Goal: Check status: Check status

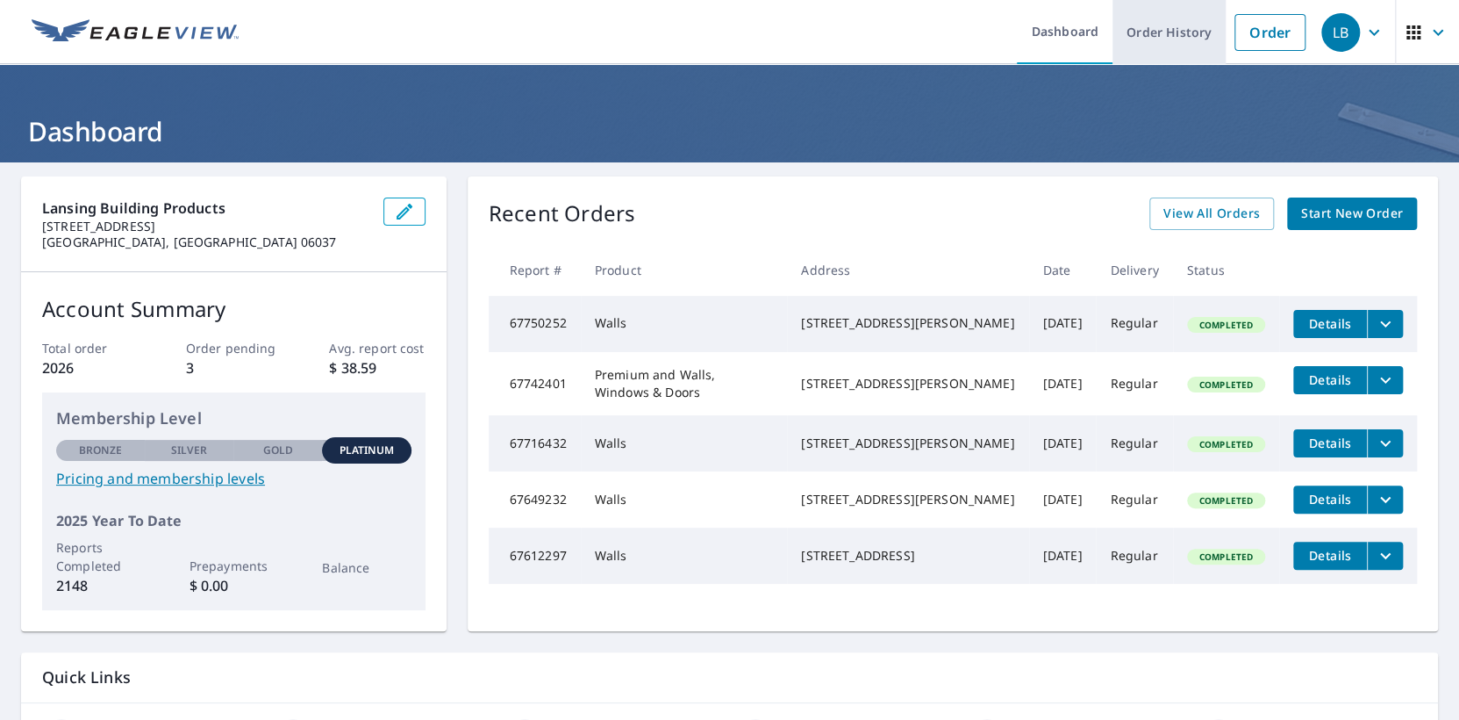
click at [1155, 30] on link "Order History" at bounding box center [1169, 32] width 113 height 64
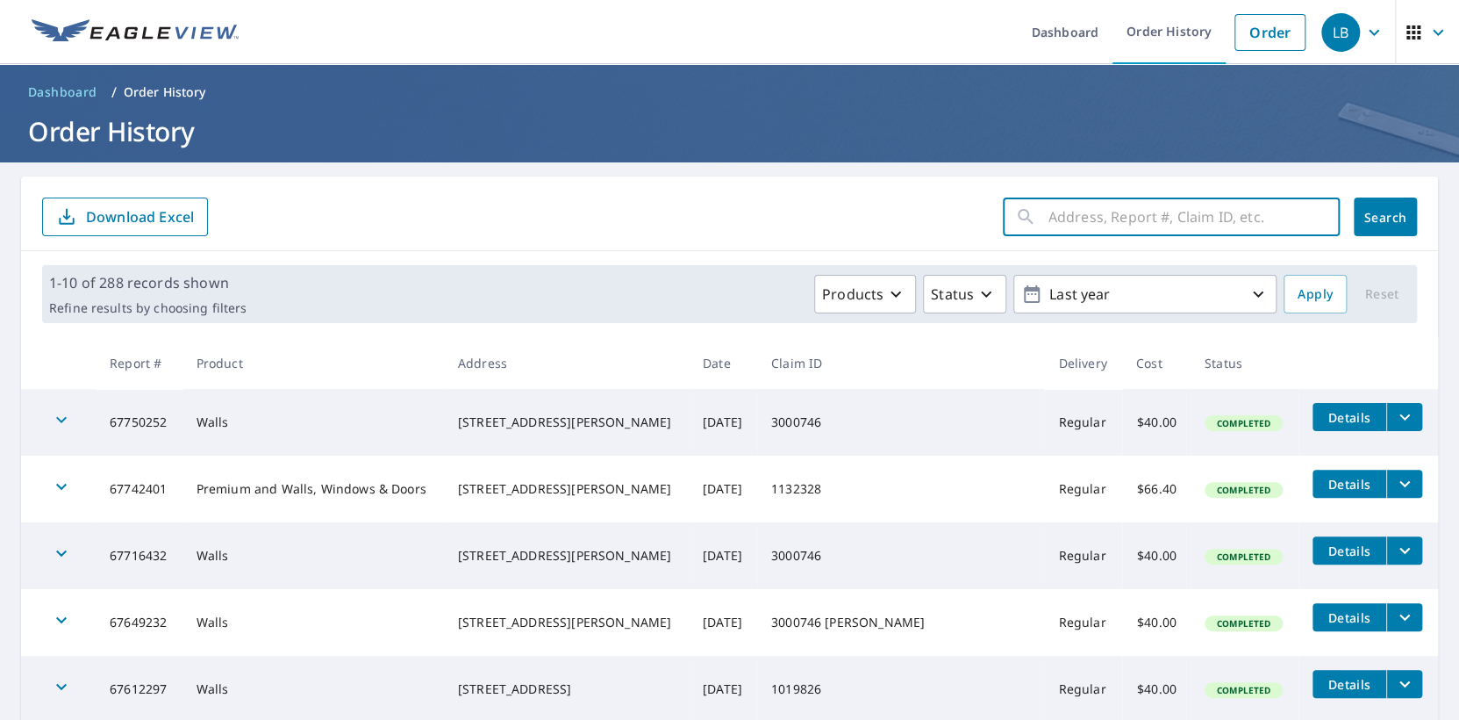
click at [1095, 223] on input "text" at bounding box center [1194, 216] width 291 height 49
type input "[STREET_ADDRESS]"
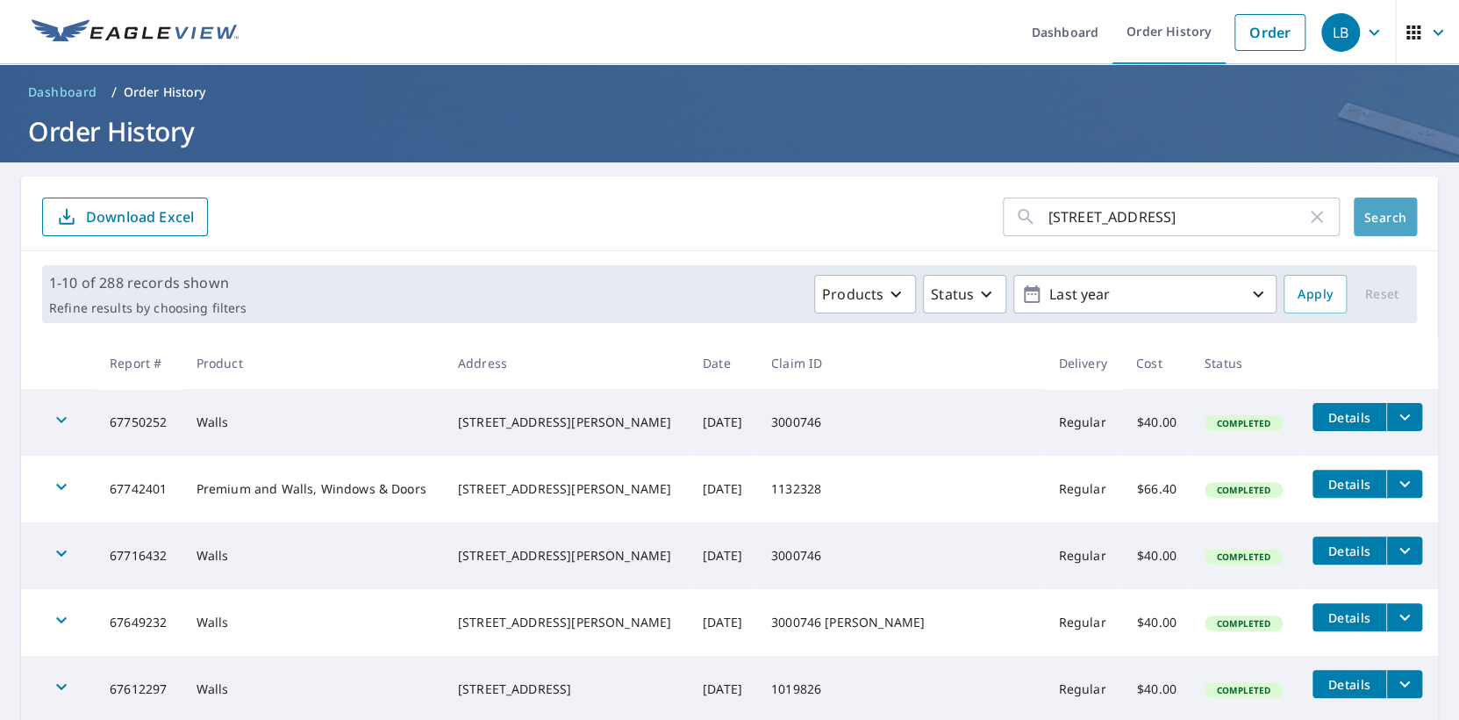
click at [1378, 219] on span "Search" at bounding box center [1385, 217] width 35 height 17
